Goal: Check status: Check status

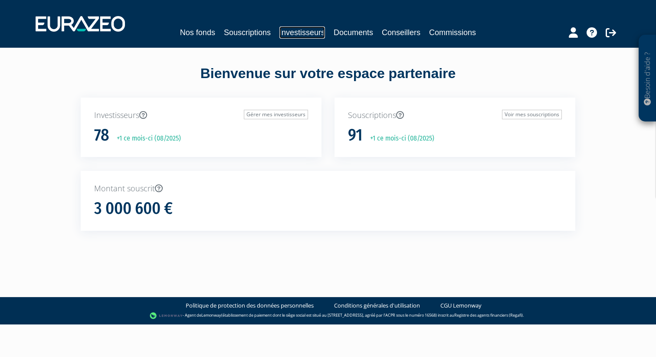
click at [297, 31] on link "Investisseurs" at bounding box center [302, 32] width 46 height 12
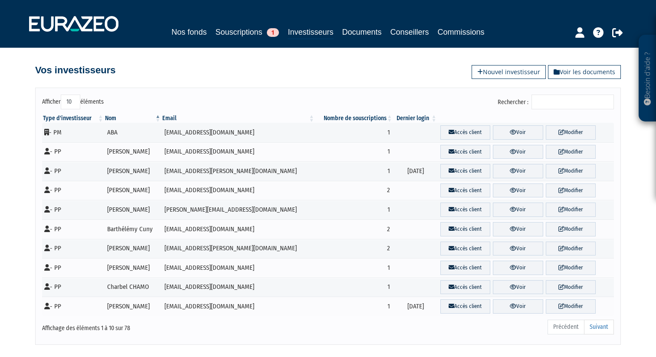
click at [558, 102] on input "Rechercher :" at bounding box center [572, 102] width 82 height 15
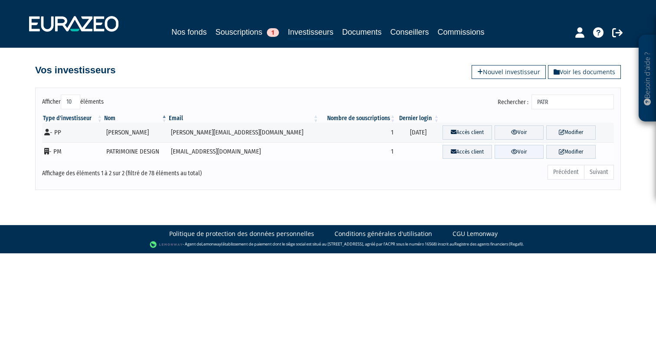
type input "PATR"
click at [511, 152] on icon at bounding box center [514, 152] width 7 height 6
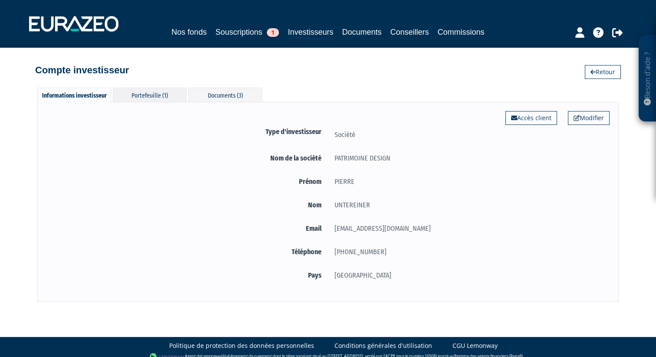
click at [164, 96] on div "Portefeuille (1)" at bounding box center [150, 95] width 74 height 14
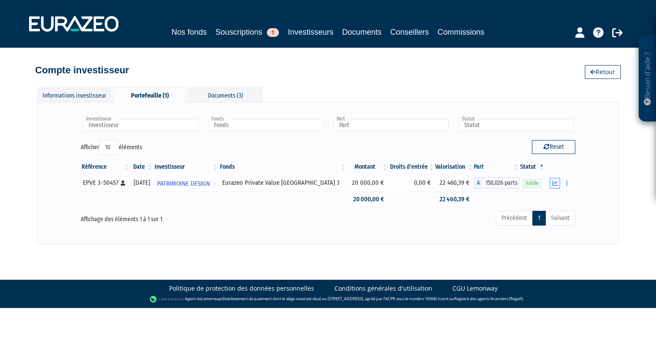
click at [558, 184] on icon "button" at bounding box center [555, 183] width 6 height 6
